Goal: Task Accomplishment & Management: Manage account settings

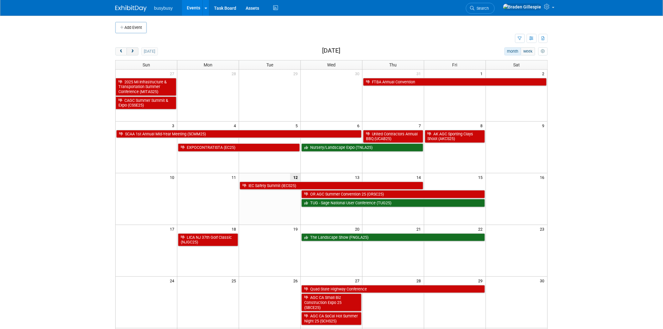
click at [133, 51] on span "next" at bounding box center [132, 52] width 5 height 4
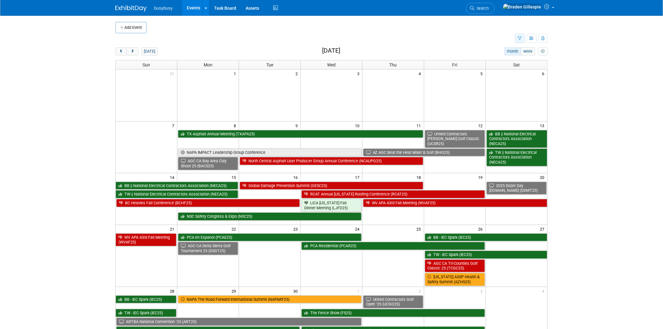
click at [516, 38] on button "button" at bounding box center [520, 38] width 10 height 9
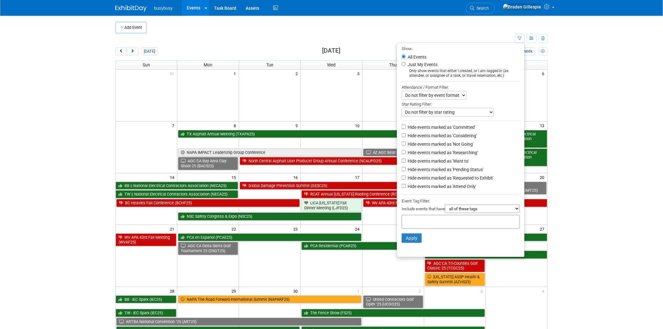
click at [430, 144] on label "Hide events marked as 'Not Going'" at bounding box center [439, 144] width 67 height 6
click at [406, 144] on input "Hide events marked as 'Not Going'" at bounding box center [404, 144] width 4 height 4
checkbox input "true"
click at [409, 239] on button "Apply" at bounding box center [412, 237] width 20 height 9
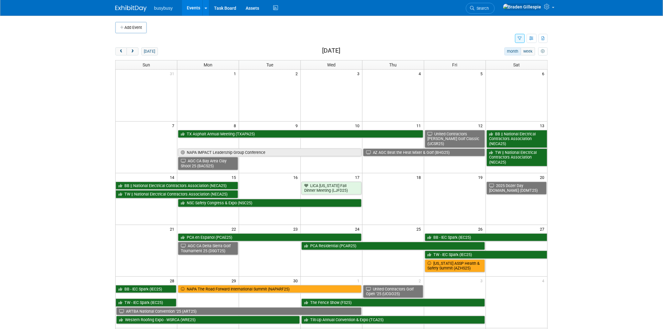
click at [519, 38] on icon "button" at bounding box center [520, 39] width 4 height 4
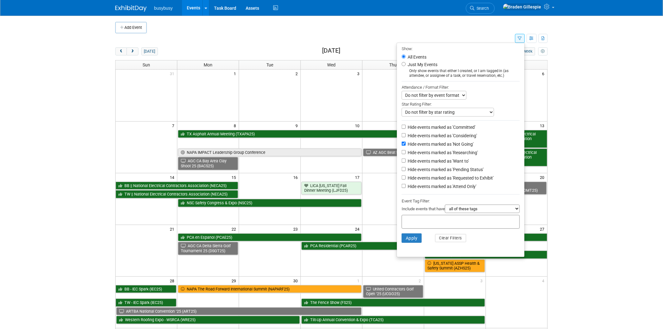
click at [425, 151] on label "Hide events marked as 'Researching'" at bounding box center [441, 152] width 71 height 6
click at [406, 151] on input "Hide events marked as 'Researching'" at bounding box center [404, 152] width 4 height 4
checkbox input "true"
click at [430, 167] on label "Hide events marked as 'Pending Status'" at bounding box center [444, 169] width 77 height 6
click at [406, 167] on input "Hide events marked as 'Pending Status'" at bounding box center [404, 169] width 4 height 4
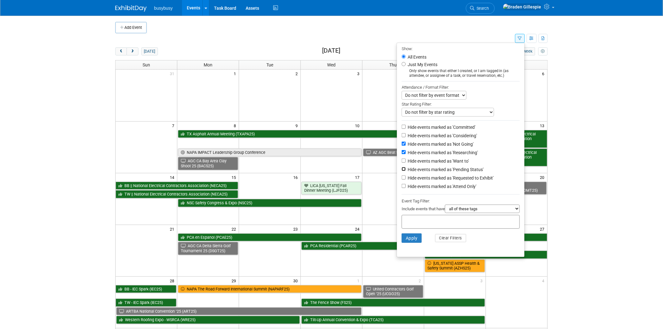
checkbox input "true"
click at [408, 243] on button "Apply" at bounding box center [412, 237] width 20 height 9
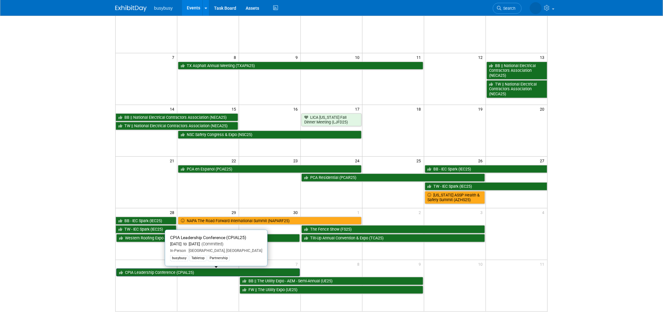
scroll to position [74, 0]
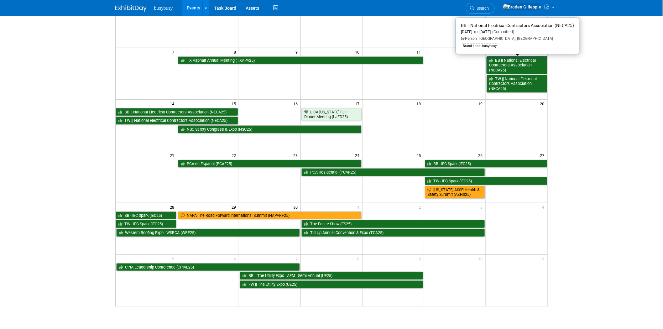
click at [528, 68] on link "BB || National Electrical Contractors Association (NECA25)" at bounding box center [517, 65] width 61 height 18
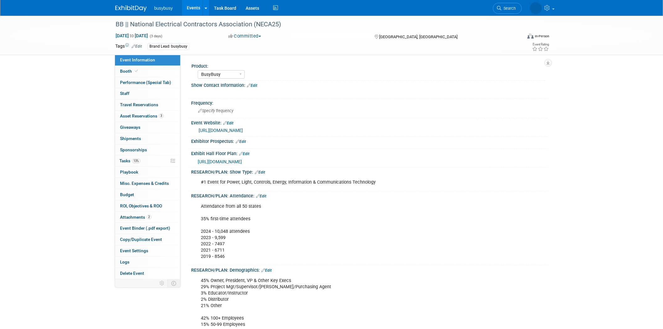
select select "BusyBusy"
click at [162, 93] on link "0 Staff 0" at bounding box center [147, 93] width 65 height 11
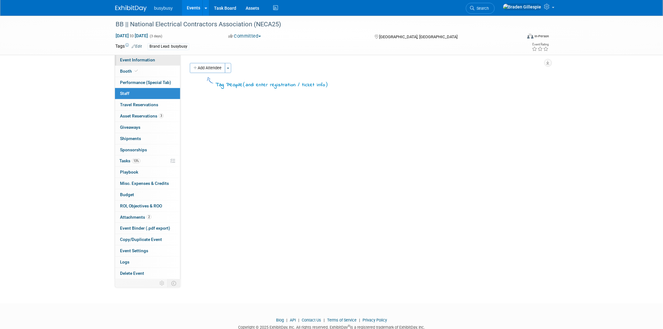
click at [152, 59] on span "Event Information" at bounding box center [137, 59] width 35 height 5
select select "BusyBusy"
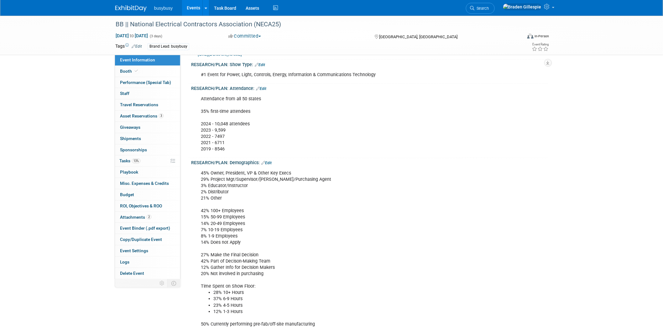
scroll to position [108, 0]
drag, startPoint x: 252, startPoint y: 211, endPoint x: 198, endPoint y: 209, distance: 53.6
click at [198, 209] on div "45% Owner, President, VP & Other Key Execs 29% Project Mgr/Supervisor/Foreman/P…" at bounding box center [337, 249] width 282 height 164
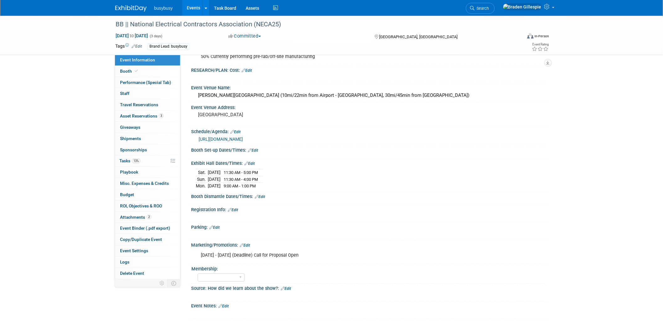
scroll to position [378, 0]
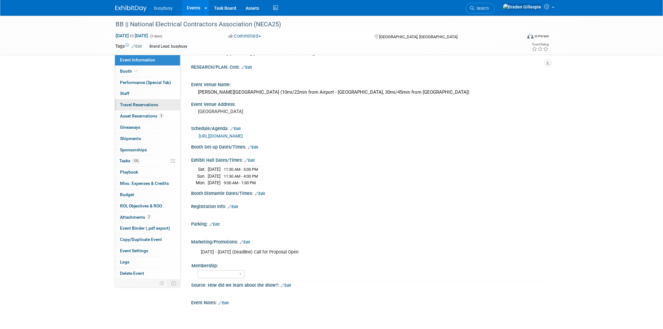
click at [154, 104] on span "Travel Reservations 0" at bounding box center [139, 104] width 38 height 5
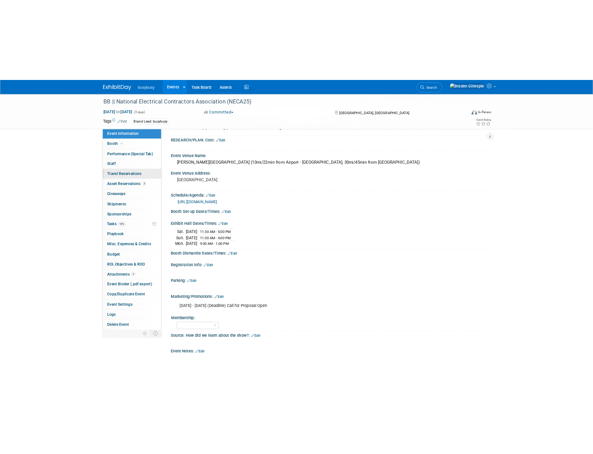
scroll to position [0, 0]
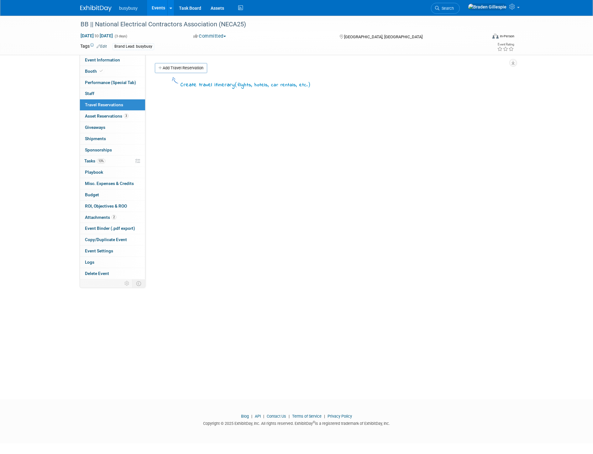
click at [98, 4] on link at bounding box center [99, 5] width 39 height 5
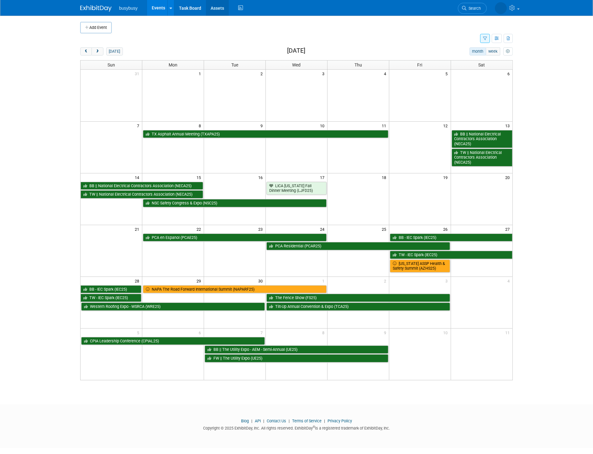
click at [220, 8] on link "Assets" at bounding box center [217, 8] width 23 height 16
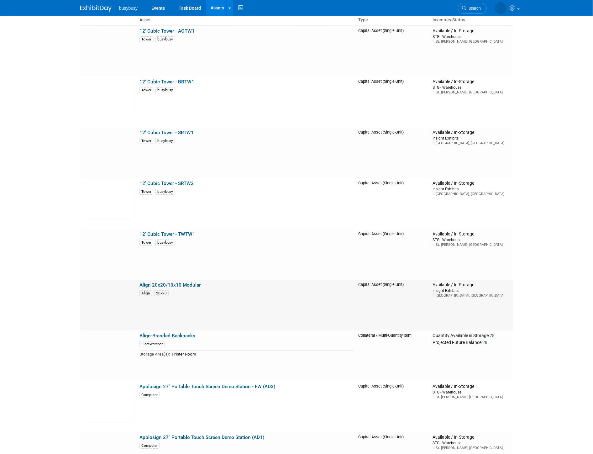
scroll to position [104, 0]
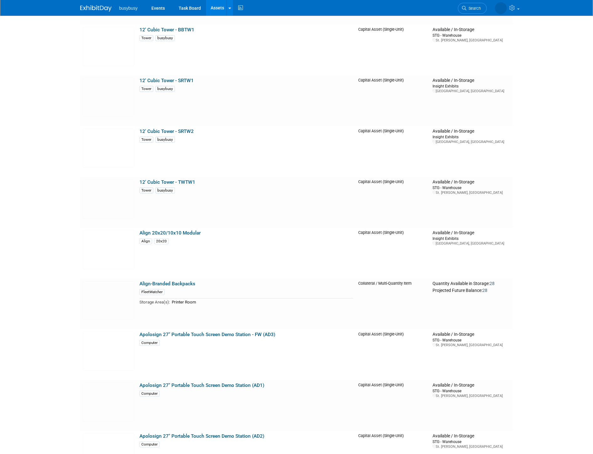
click at [520, 213] on body "busybusy Events Task Board Assets New Asset Search Assets Bulk Upload Assets St…" at bounding box center [296, 123] width 593 height 454
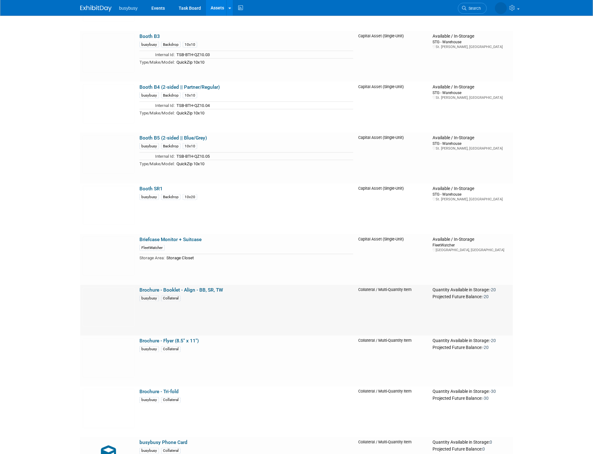
scroll to position [1047, 0]
